Goal: Find specific page/section: Find specific page/section

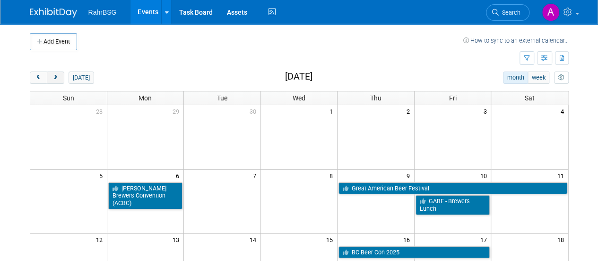
click at [58, 82] on button "next" at bounding box center [56, 77] width 18 height 12
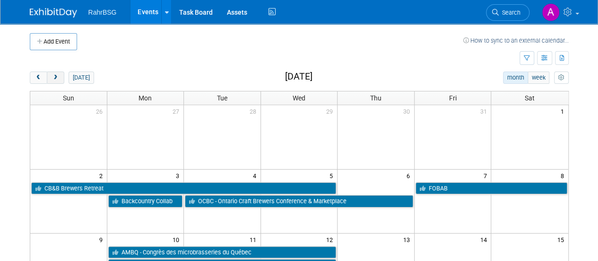
click at [58, 82] on button "next" at bounding box center [56, 77] width 18 height 12
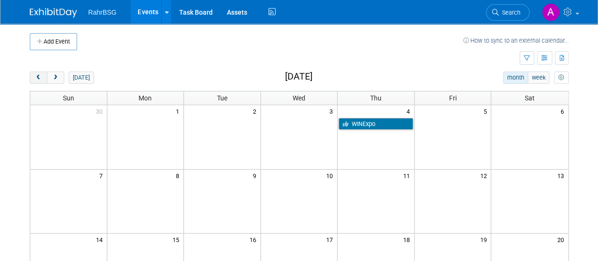
click at [37, 75] on span "prev" at bounding box center [38, 78] width 7 height 6
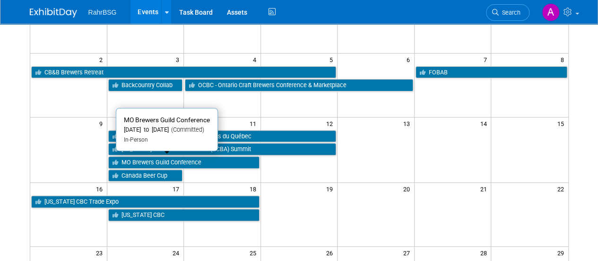
scroll to position [115, 0]
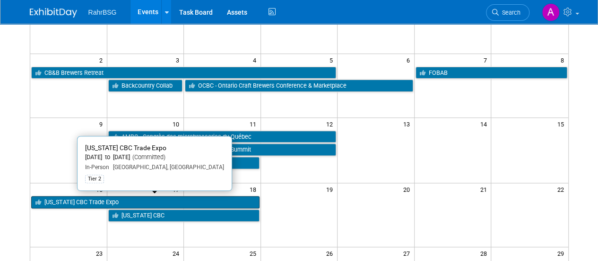
click at [157, 202] on link "[US_STATE] CBC Trade Expo" at bounding box center [145, 202] width 228 height 12
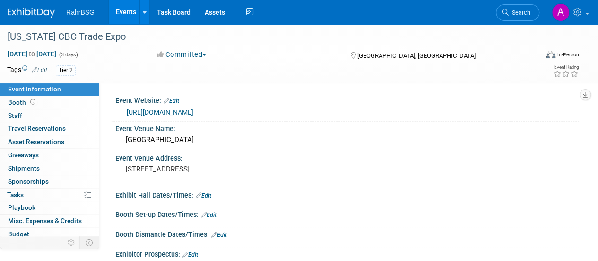
click at [413, 103] on div "Event Website: Edit" at bounding box center [347, 99] width 464 height 12
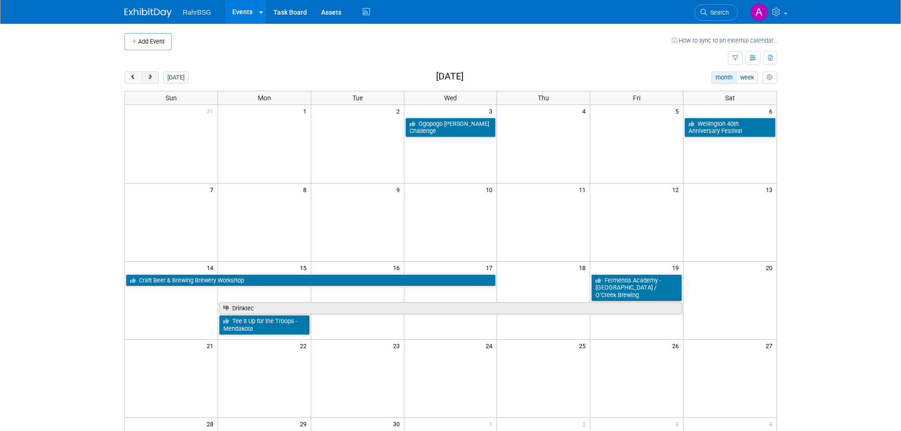
click at [147, 80] on span "next" at bounding box center [150, 78] width 7 height 6
